Goal: Entertainment & Leisure: Consume media (video, audio)

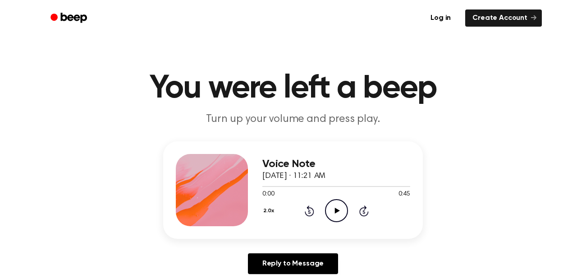
click at [336, 211] on icon at bounding box center [337, 210] width 5 height 6
click at [333, 206] on icon "Play Audio" at bounding box center [336, 210] width 23 height 23
click at [306, 216] on icon "Rewind 5 seconds" at bounding box center [309, 211] width 10 height 12
click at [305, 223] on div "Voice Note August 16, 2024 · 01:09 PM 0:16 0:21 Your browser does not support t…" at bounding box center [336, 190] width 148 height 72
click at [309, 216] on icon at bounding box center [309, 210] width 9 height 11
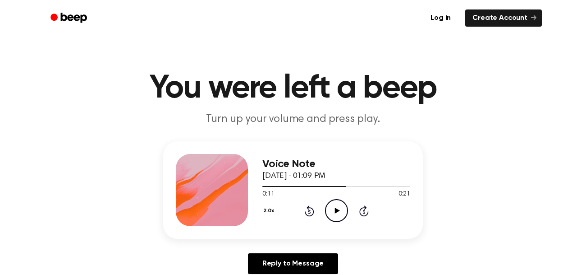
click at [309, 211] on icon at bounding box center [309, 212] width 2 height 4
click at [309, 213] on icon at bounding box center [309, 212] width 2 height 4
click at [309, 211] on icon at bounding box center [309, 212] width 2 height 4
click at [337, 214] on icon "Play Audio" at bounding box center [336, 210] width 23 height 23
click at [271, 208] on button "2.0x" at bounding box center [269, 210] width 15 height 15
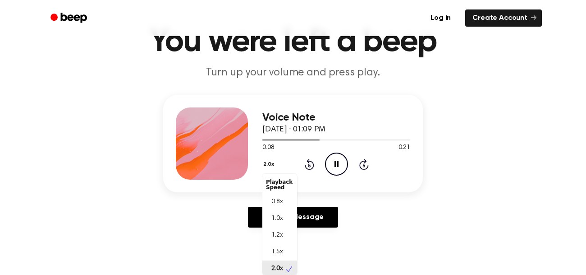
scroll to position [2, 0]
click at [284, 216] on div "1.0x" at bounding box center [279, 216] width 35 height 17
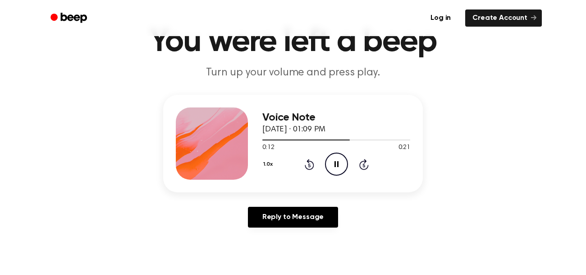
click at [270, 171] on button "1.0x" at bounding box center [269, 163] width 14 height 15
click at [280, 201] on span "0.8x" at bounding box center [276, 201] width 11 height 9
click at [308, 159] on icon at bounding box center [309, 164] width 9 height 11
click at [312, 168] on icon at bounding box center [309, 164] width 9 height 11
click at [309, 165] on icon at bounding box center [309, 165] width 2 height 4
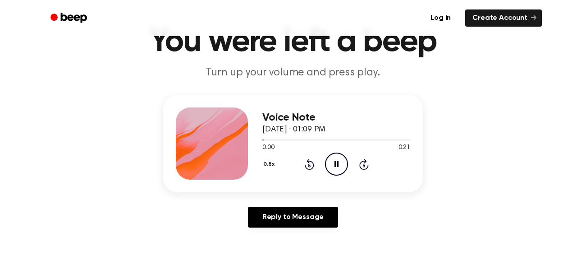
click at [335, 169] on icon "Pause Audio" at bounding box center [336, 163] width 23 height 23
click at [347, 161] on circle at bounding box center [337, 164] width 22 height 22
